Goal: Transaction & Acquisition: Book appointment/travel/reservation

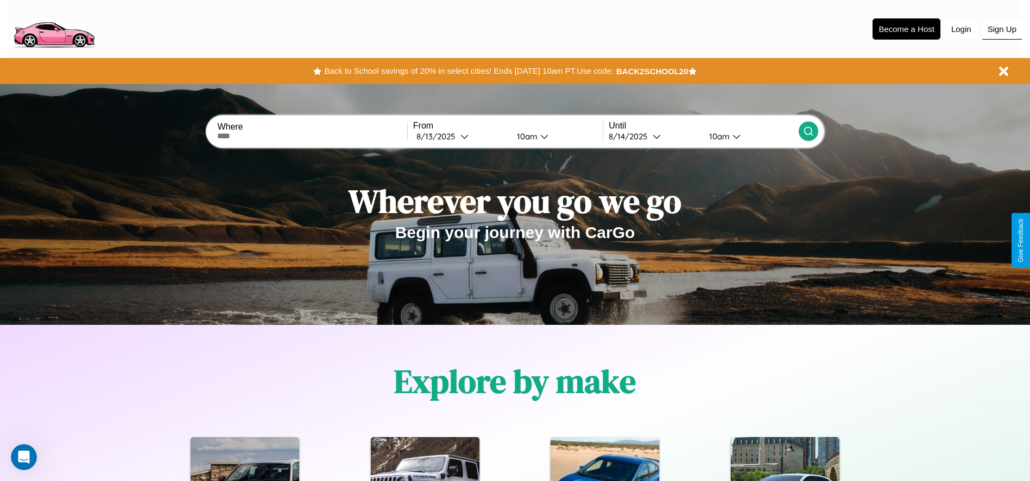
click at [1001, 29] on button "Sign Up" at bounding box center [1002, 29] width 40 height 21
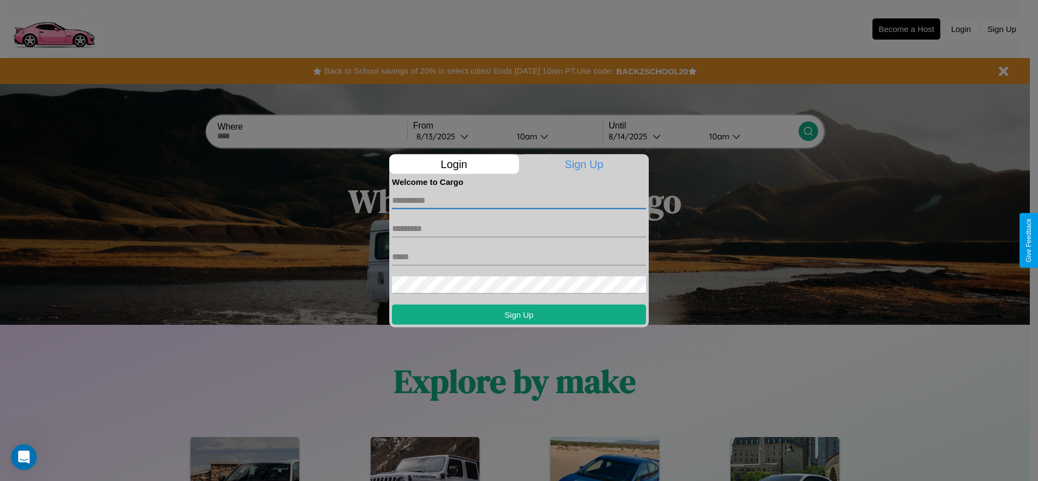
click at [519, 200] on input "text" at bounding box center [519, 200] width 254 height 17
type input "*********"
click at [519, 229] on input "text" at bounding box center [519, 228] width 254 height 17
type input "******"
click at [519, 257] on input "text" at bounding box center [519, 256] width 254 height 17
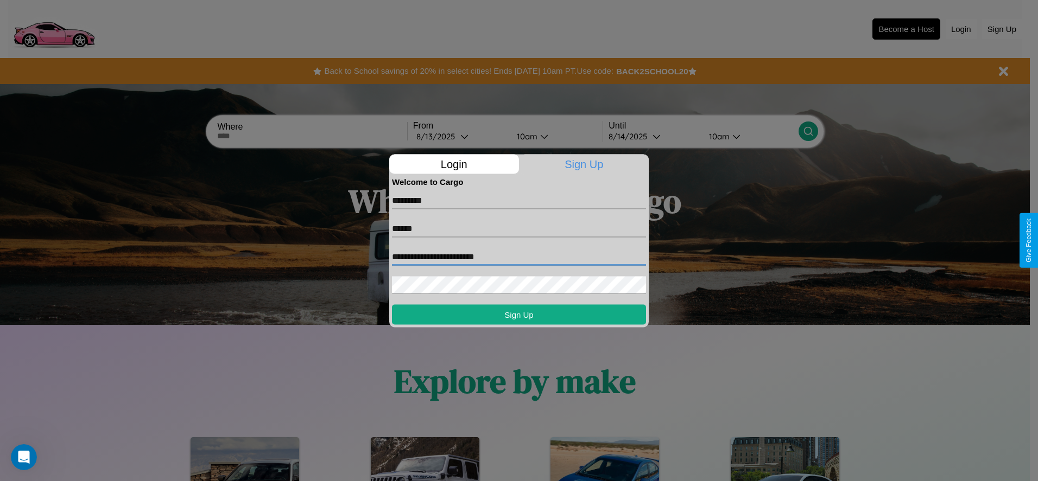
type input "**********"
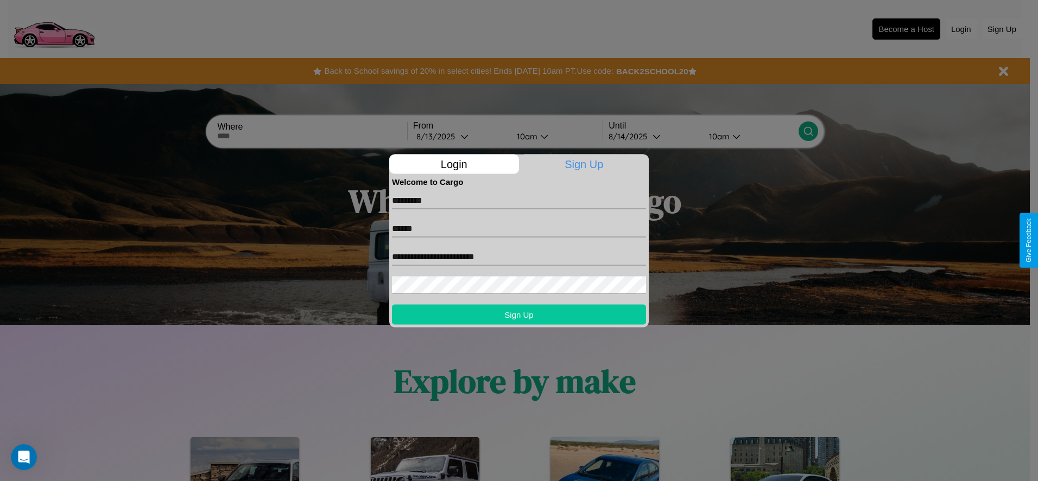
click at [519, 314] on button "Sign Up" at bounding box center [519, 315] width 254 height 20
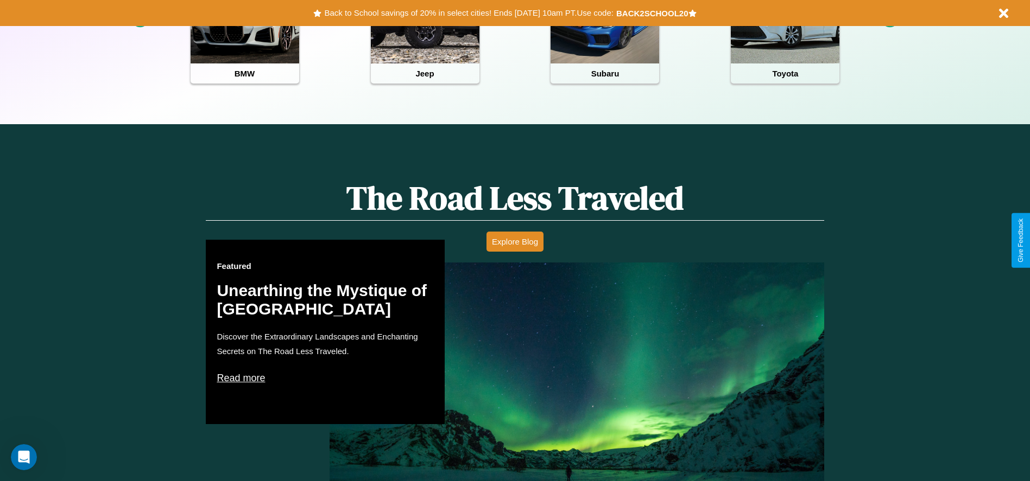
scroll to position [484, 0]
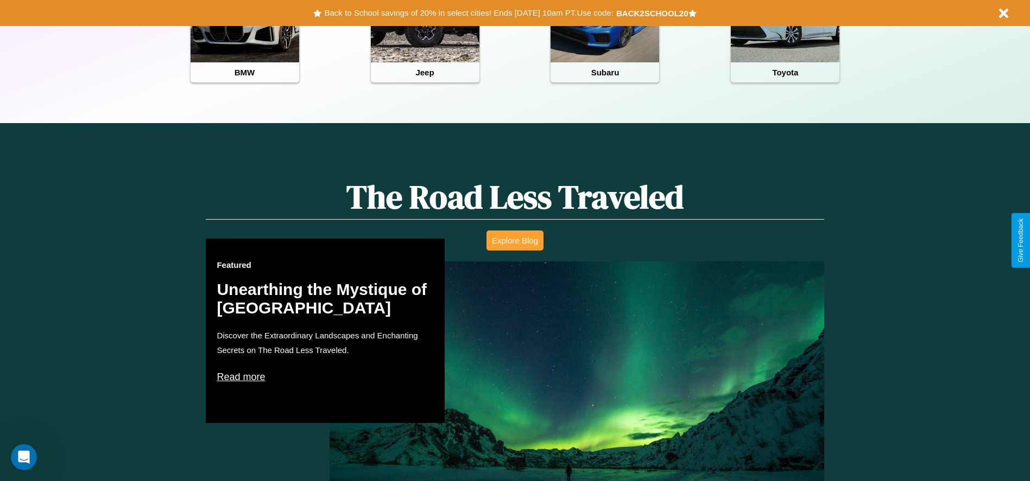
click at [515, 240] on button "Explore Blog" at bounding box center [514, 241] width 57 height 20
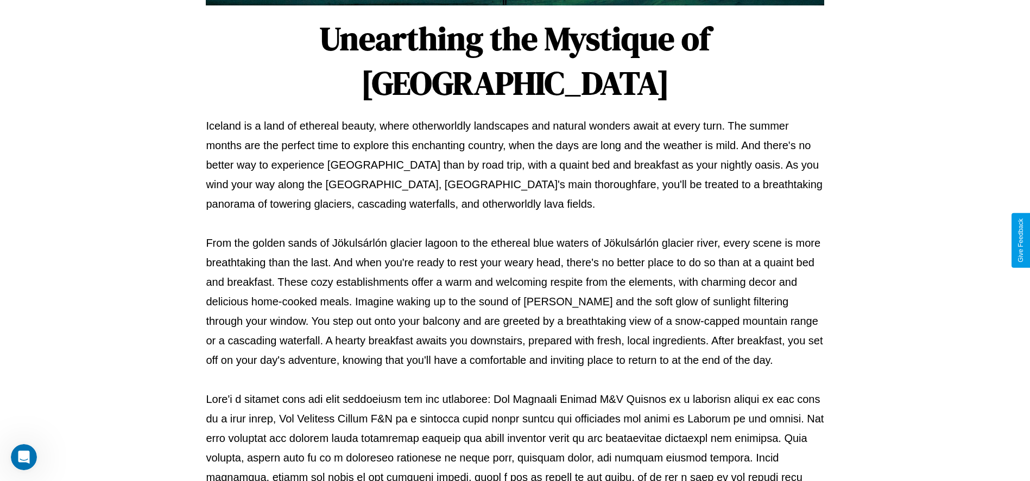
scroll to position [360, 0]
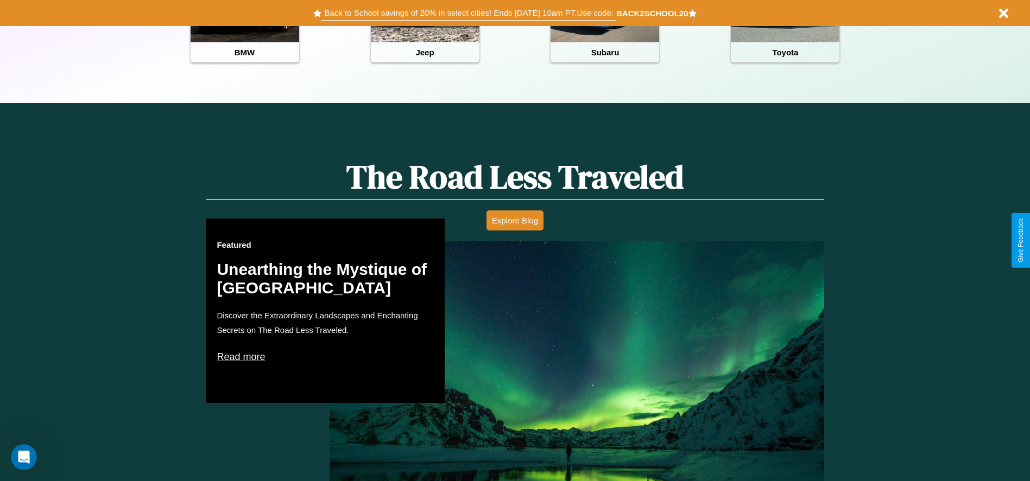
click at [468, 13] on button "Back to School savings of 20% in select cities! Ends 9/1 at 10am PT. Use code:" at bounding box center [468, 12] width 294 height 15
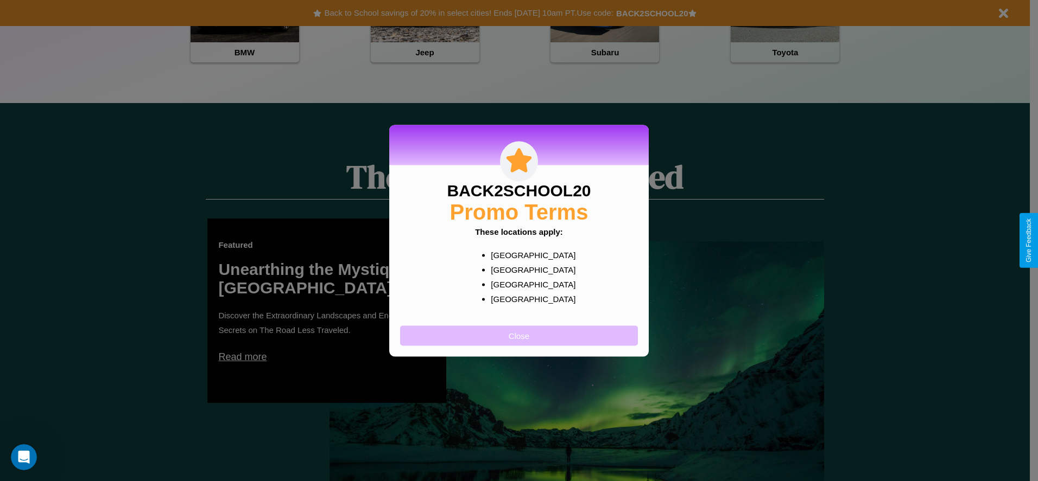
click at [519, 335] on button "Close" at bounding box center [519, 336] width 238 height 20
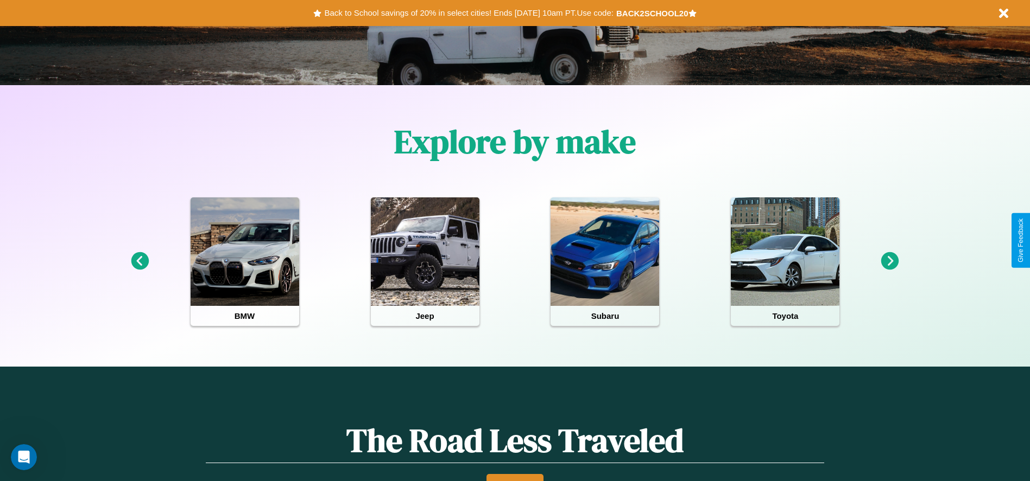
scroll to position [225, 0]
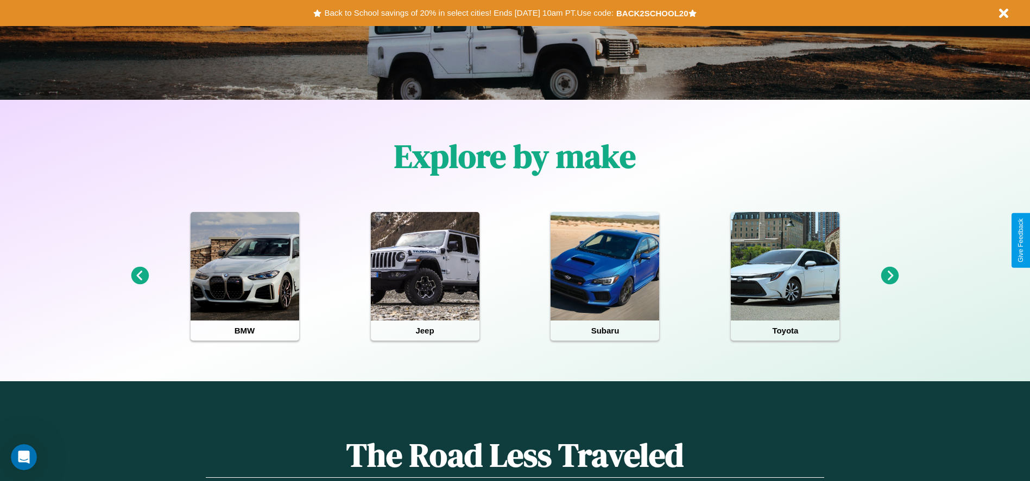
click at [890, 276] on icon at bounding box center [890, 276] width 18 height 18
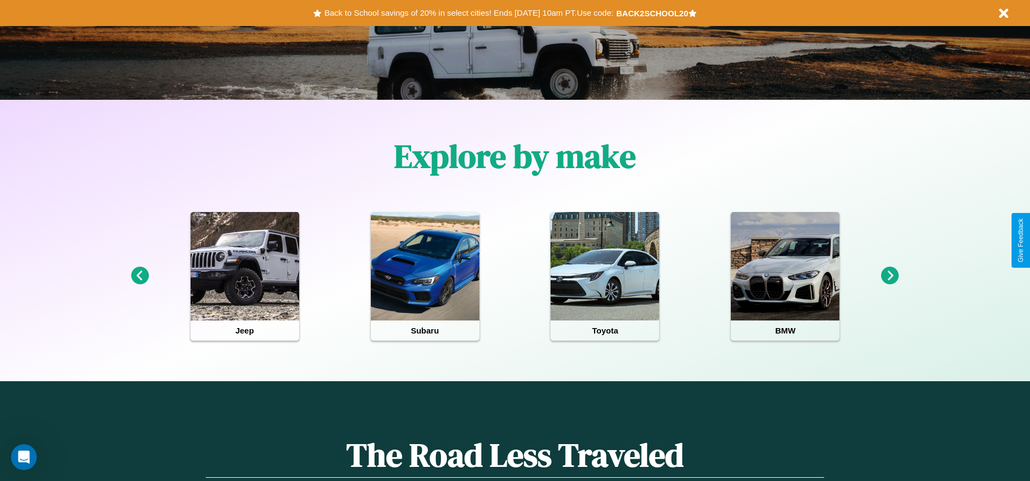
click at [140, 276] on icon at bounding box center [140, 276] width 18 height 18
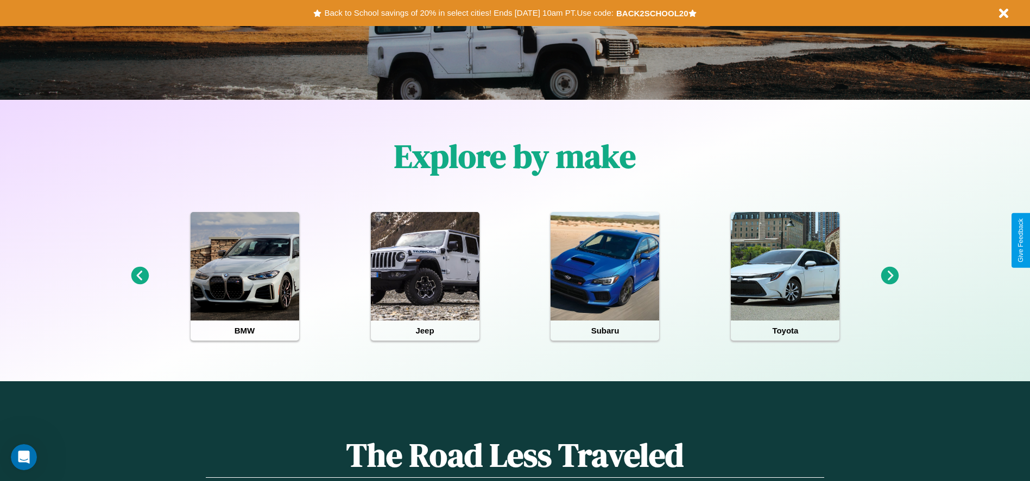
click at [890, 276] on icon at bounding box center [890, 276] width 18 height 18
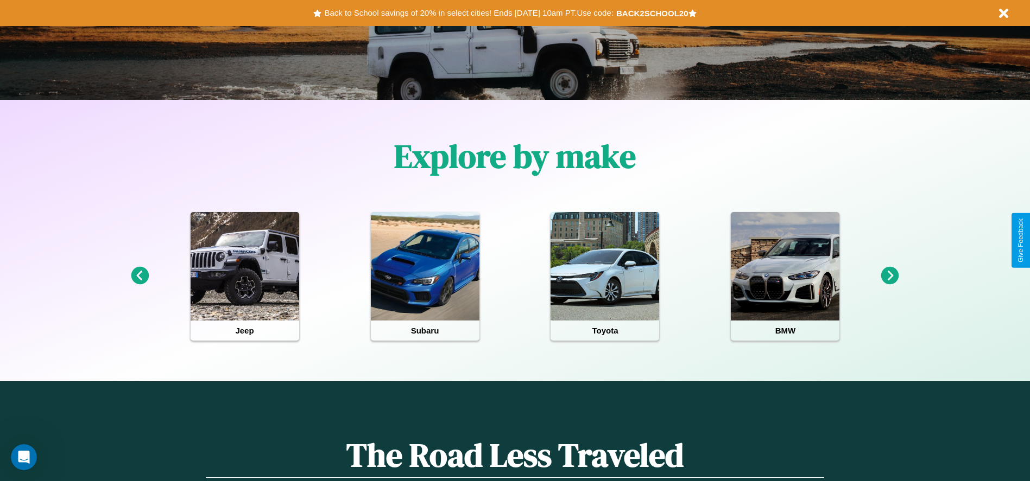
click at [140, 276] on icon at bounding box center [140, 276] width 18 height 18
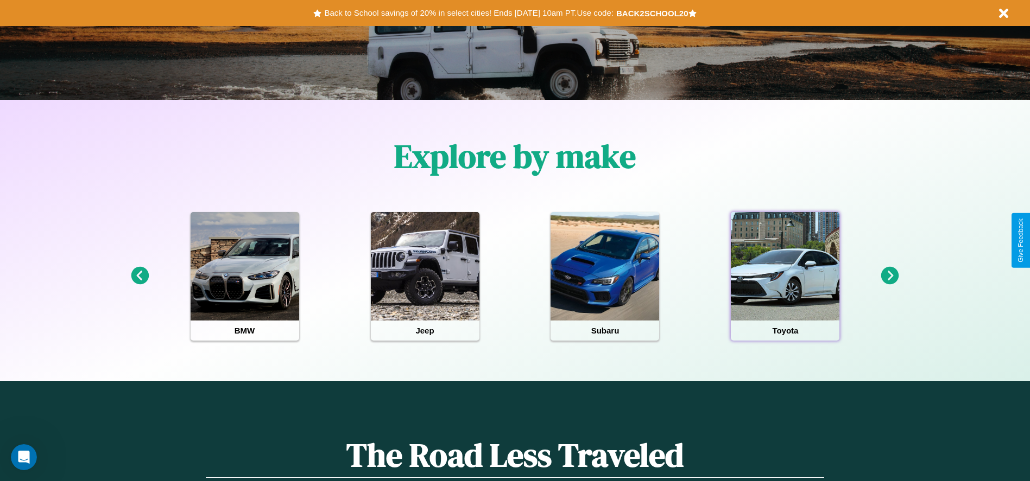
click at [785, 276] on div at bounding box center [785, 266] width 109 height 109
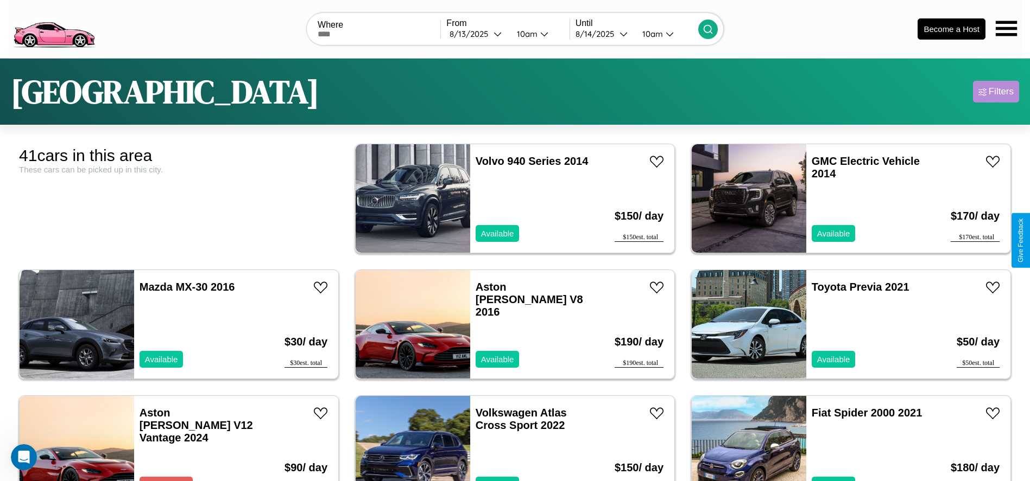
click at [996, 92] on div "Filters" at bounding box center [1000, 91] width 25 height 11
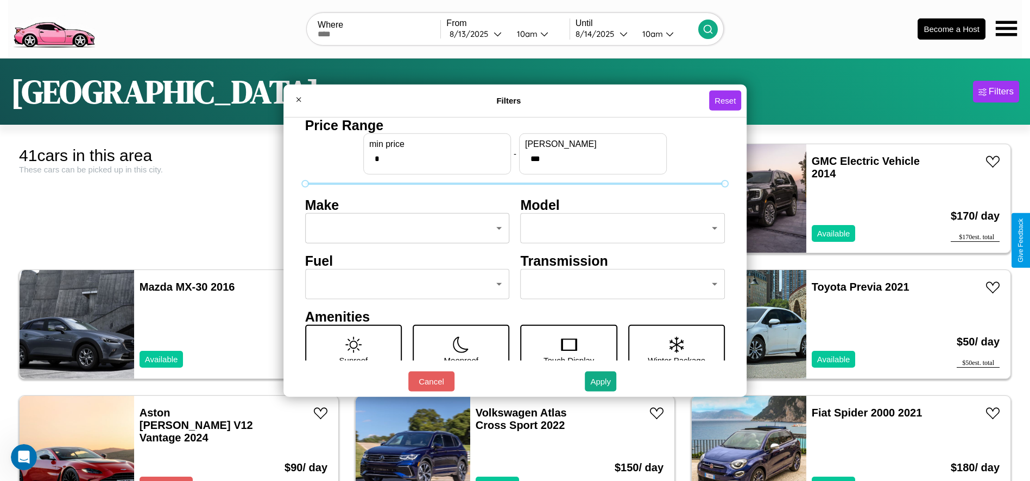
click at [404, 229] on body "CarGo Where From 8 / 13 / 2025 10am Until 8 / 14 / 2025 10am Become a Host Toky…" at bounding box center [515, 274] width 1030 height 549
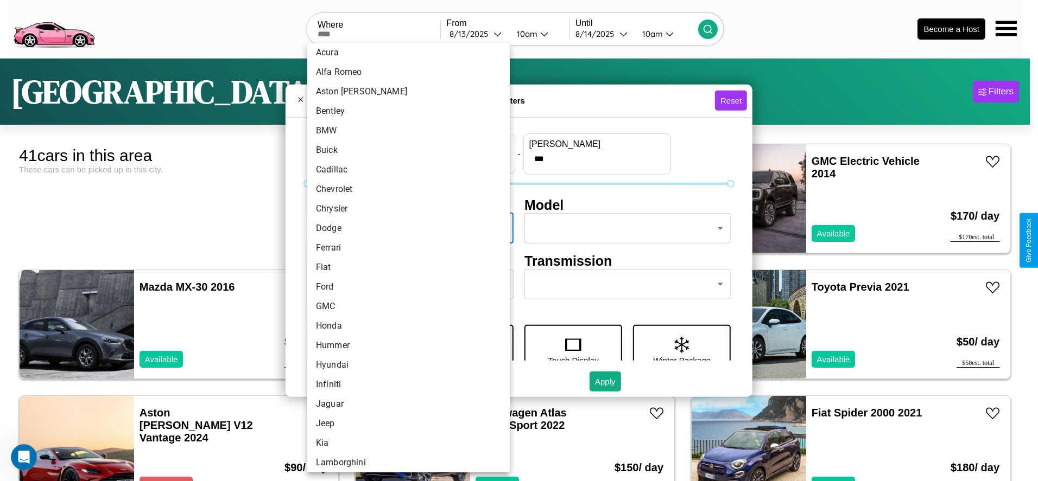
scroll to position [54, 0]
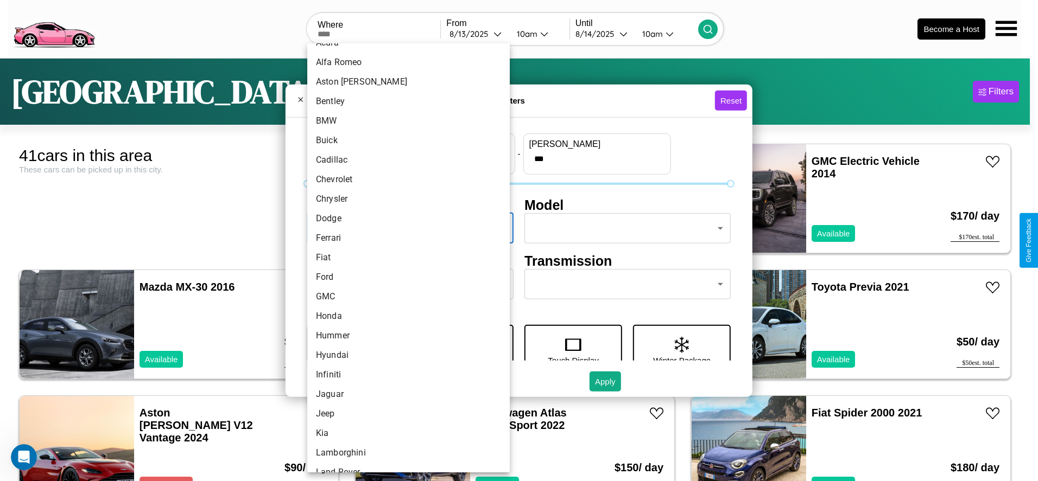
click at [404, 258] on li "Fiat" at bounding box center [408, 258] width 202 height 20
type input "****"
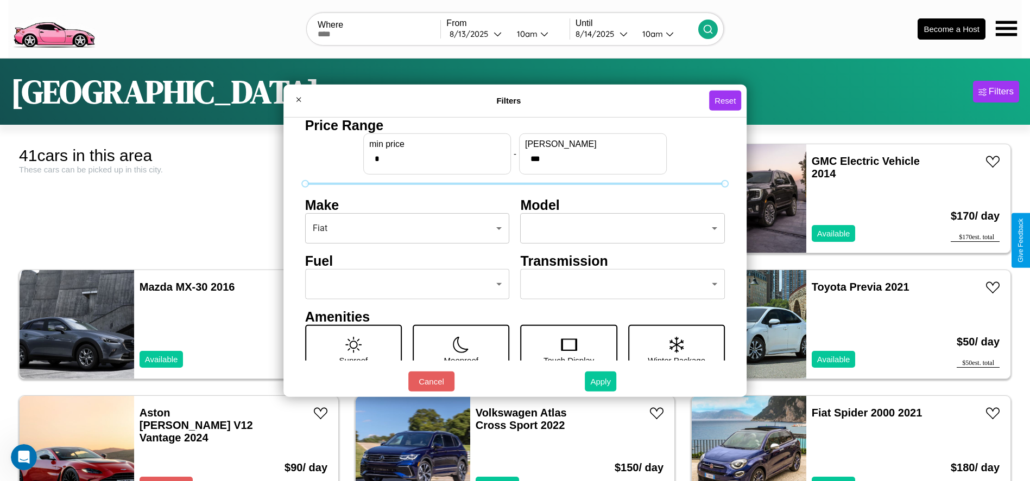
click at [601, 382] on button "Apply" at bounding box center [600, 382] width 31 height 20
